Goal: Obtain resource: Obtain resource

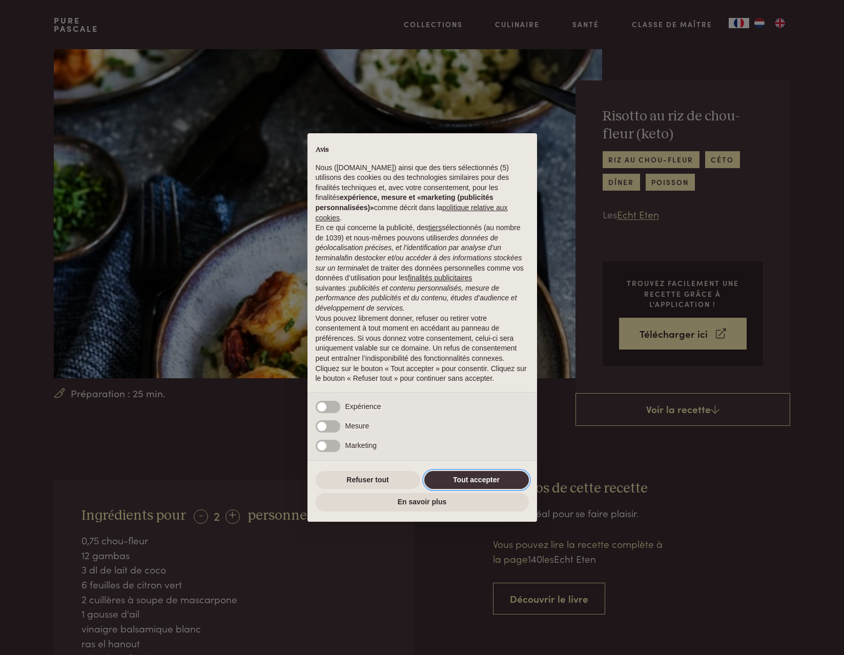
click at [472, 476] on button "Tout accepter" at bounding box center [476, 480] width 105 height 18
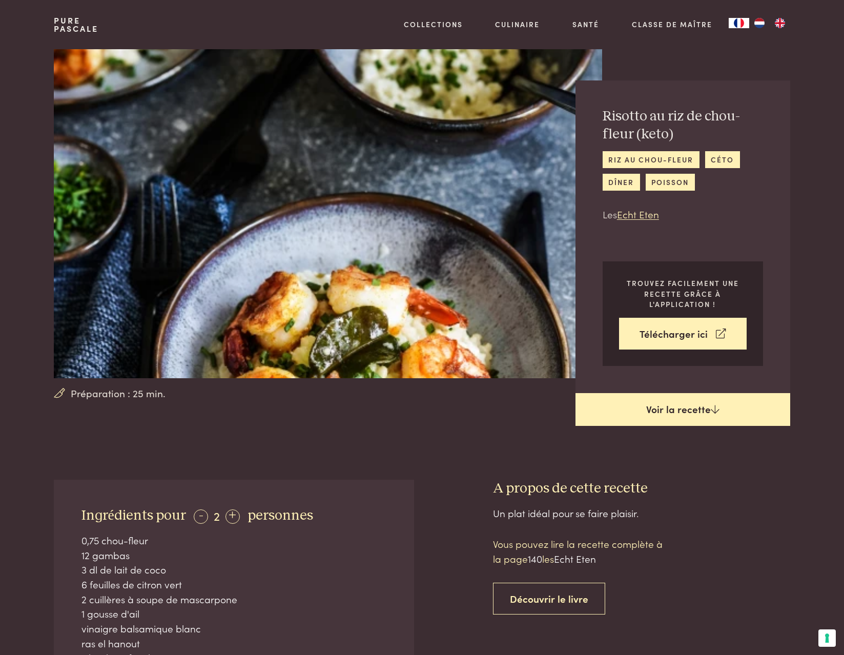
click at [696, 409] on link "Voir la recette" at bounding box center [682, 409] width 215 height 33
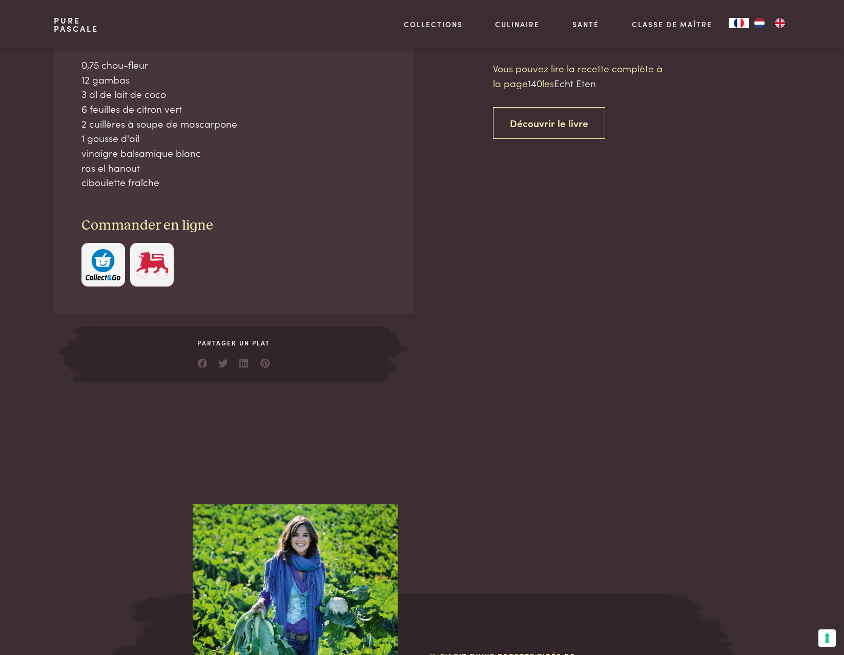
scroll to position [476, 0]
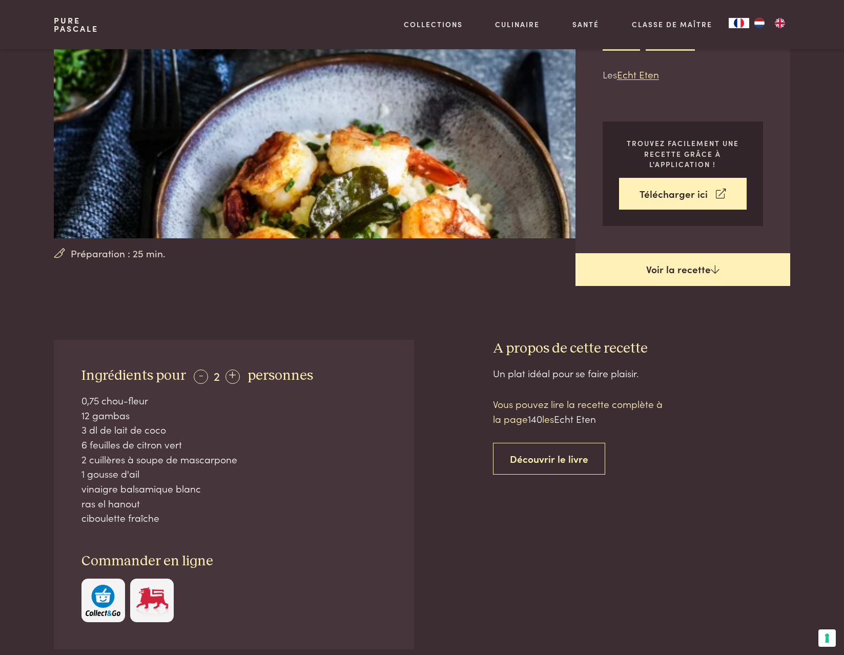
click at [639, 267] on link "Voir la recette" at bounding box center [682, 269] width 215 height 33
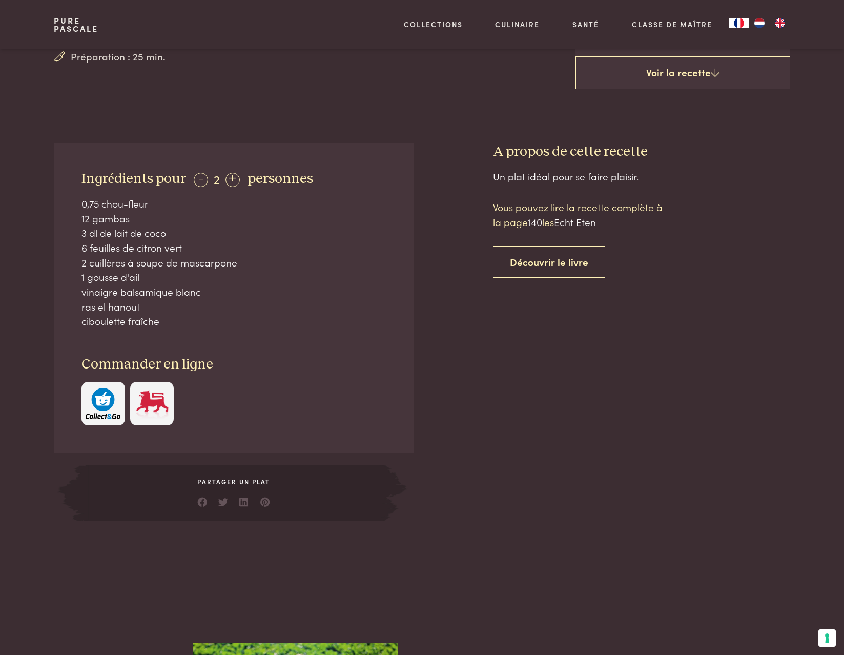
scroll to position [333, 0]
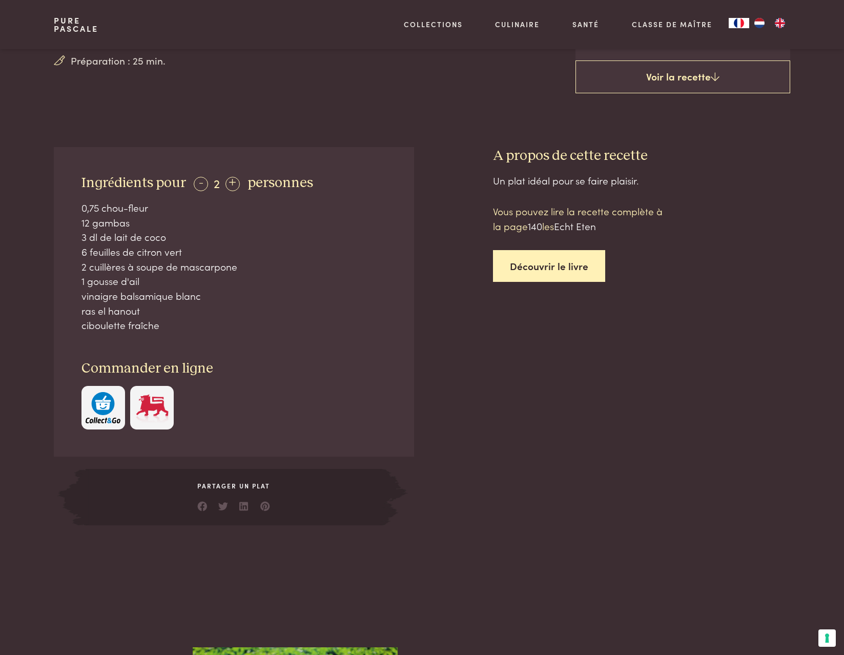
click at [544, 264] on link "Découvrir le livre" at bounding box center [549, 266] width 112 height 32
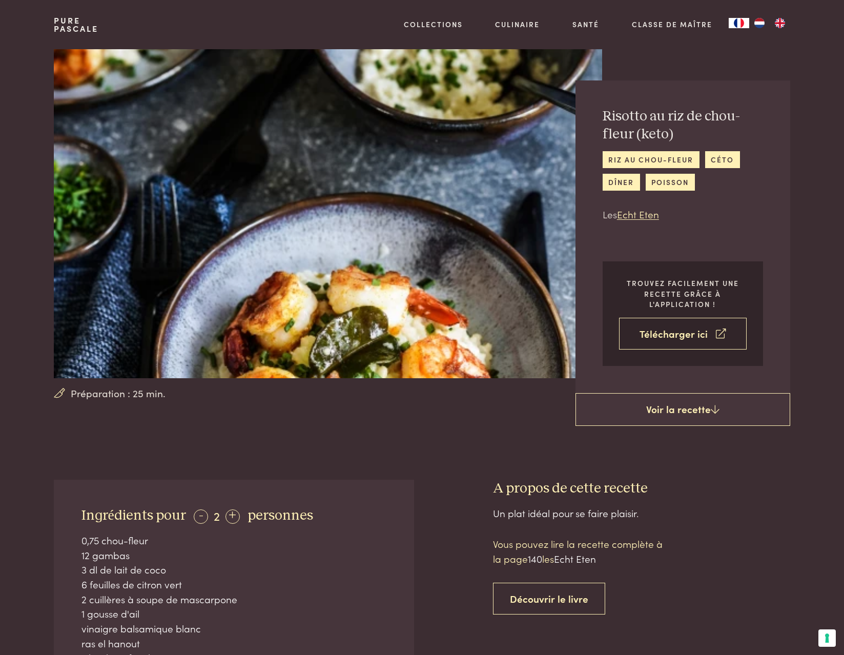
click at [666, 337] on link "Télécharger ici" at bounding box center [683, 334] width 128 height 32
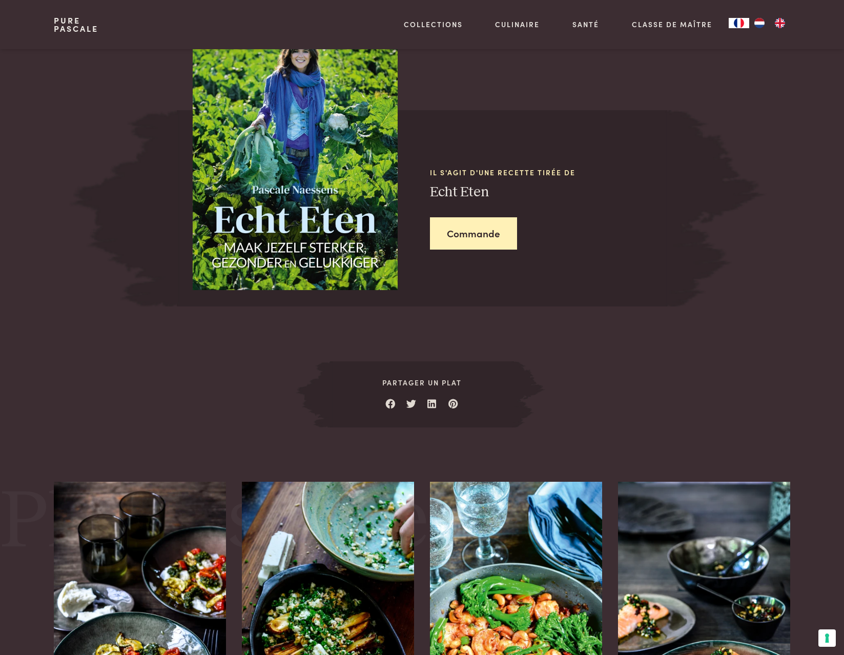
scroll to position [476, 0]
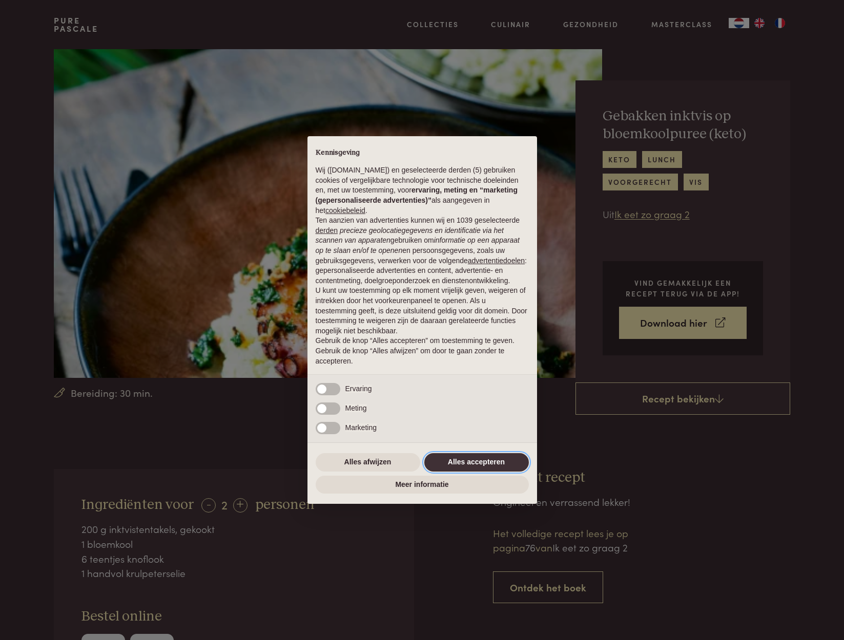
click at [484, 463] on button "Alles accepteren" at bounding box center [476, 462] width 105 height 18
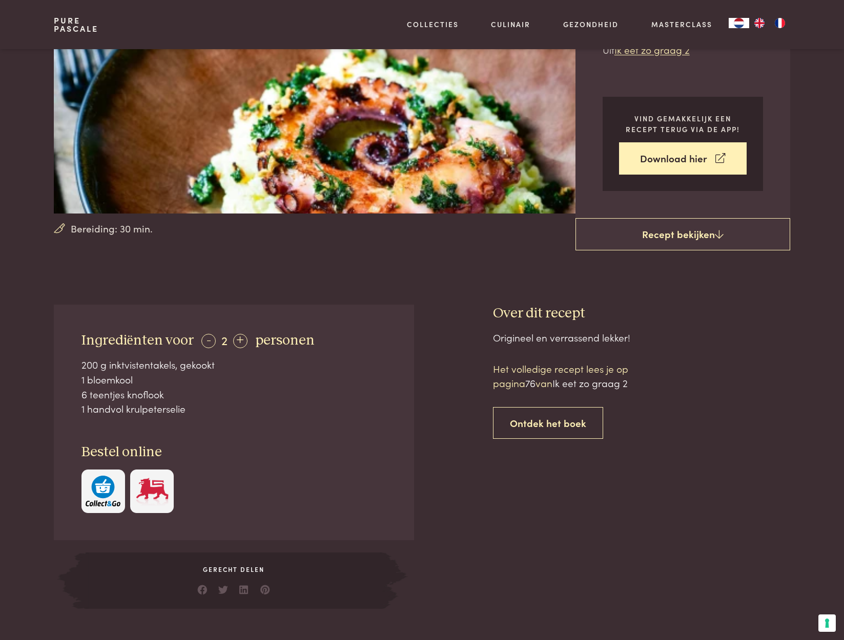
scroll to position [167, 0]
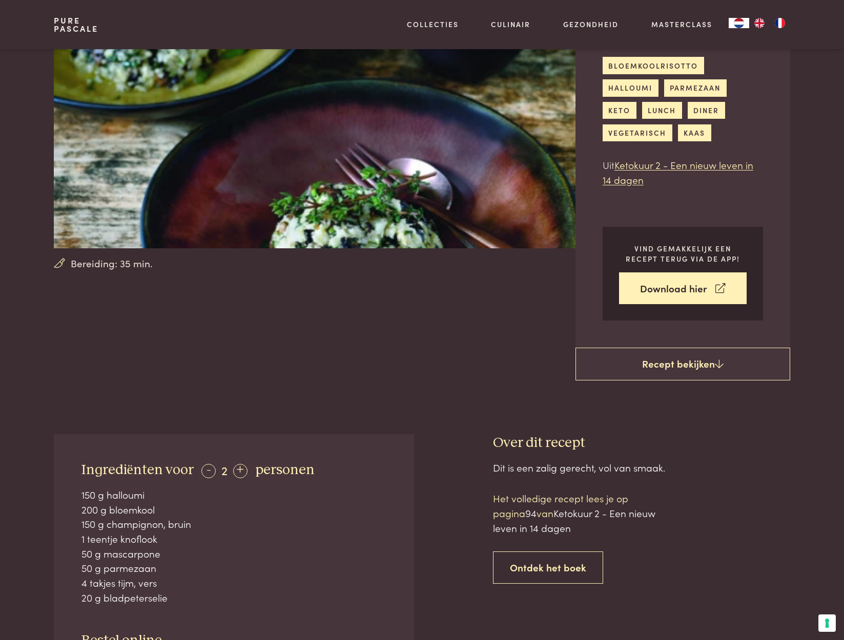
scroll to position [125, 0]
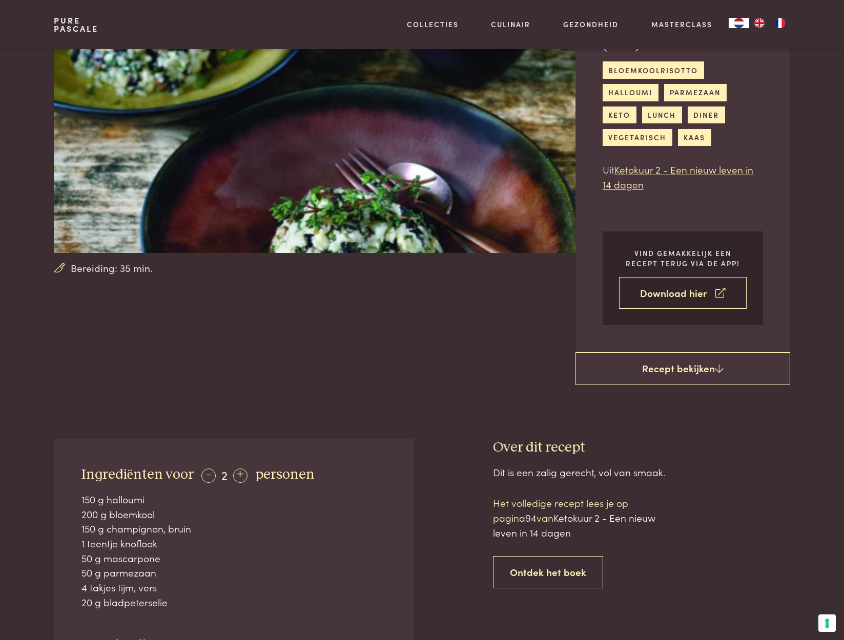
click at [674, 277] on link "Download hier" at bounding box center [683, 293] width 128 height 32
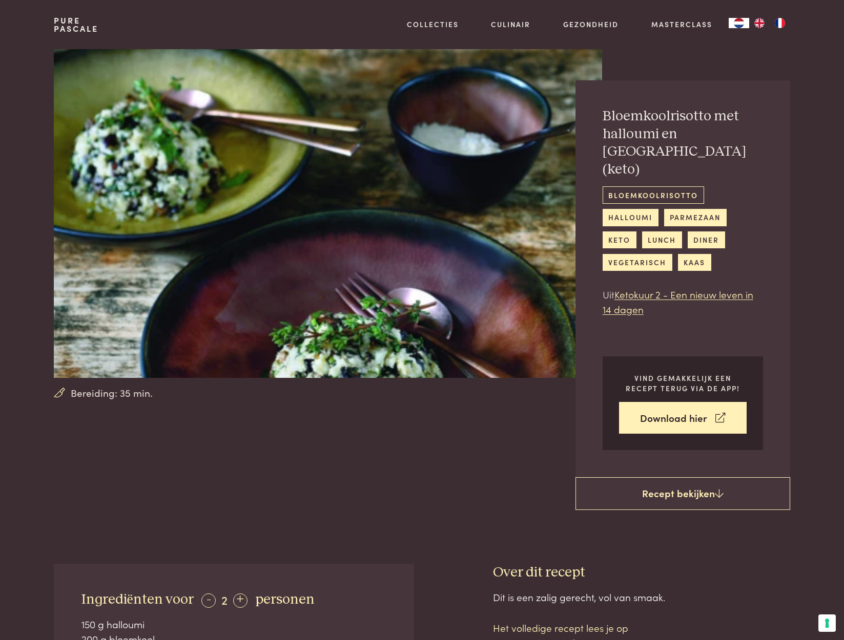
scroll to position [0, 0]
click at [649, 187] on link "bloemkoolrisotto" at bounding box center [653, 195] width 101 height 17
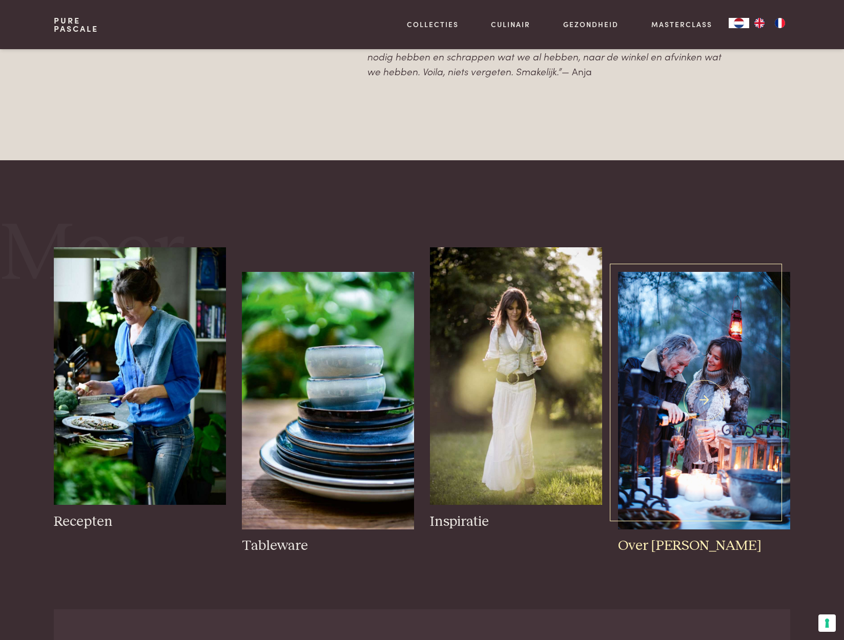
scroll to position [941, 0]
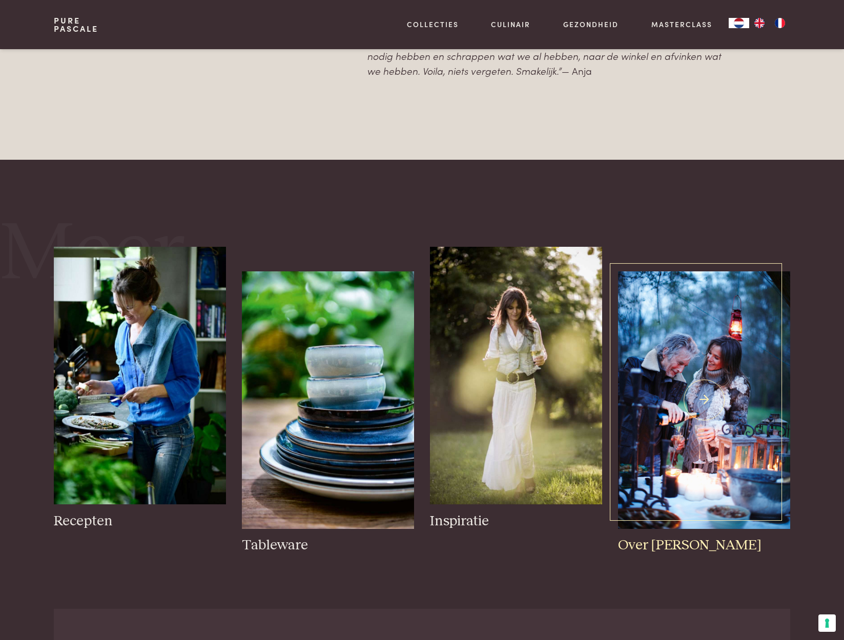
click at [707, 339] on img at bounding box center [704, 401] width 172 height 258
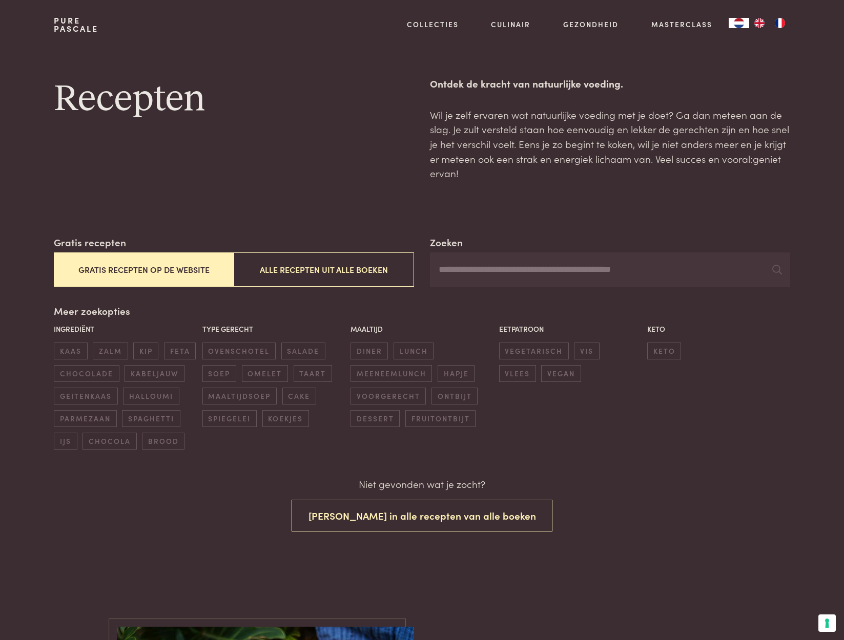
click at [161, 264] on button "Gratis recepten op de website" at bounding box center [144, 270] width 180 height 34
